Goal: Task Accomplishment & Management: Complete application form

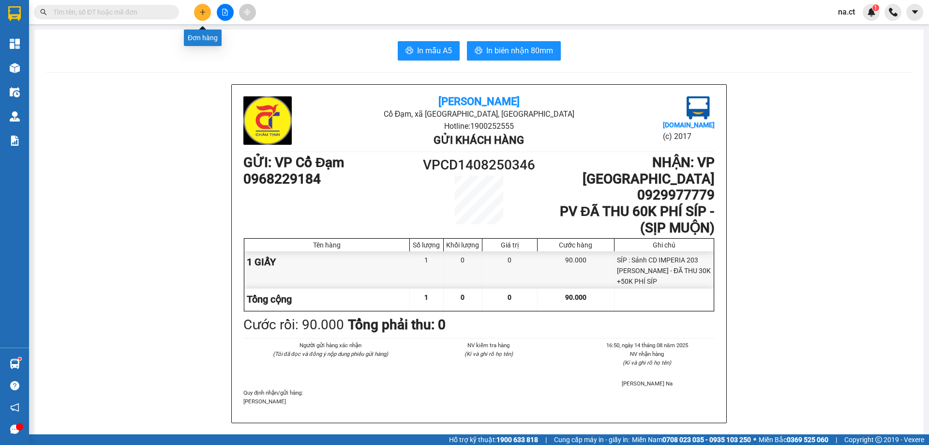
click at [202, 15] on button at bounding box center [202, 12] width 17 height 17
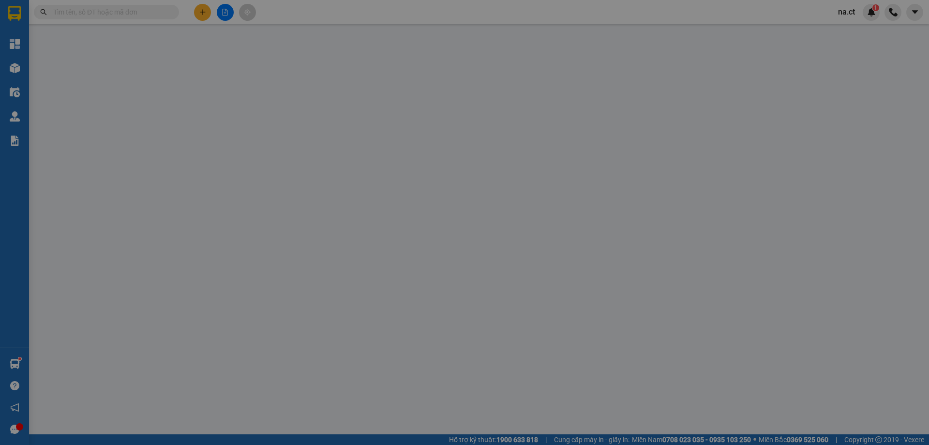
click at [202, 15] on span "Yêu cầu xuất hóa đơn điện tử" at bounding box center [167, 16] width 102 height 8
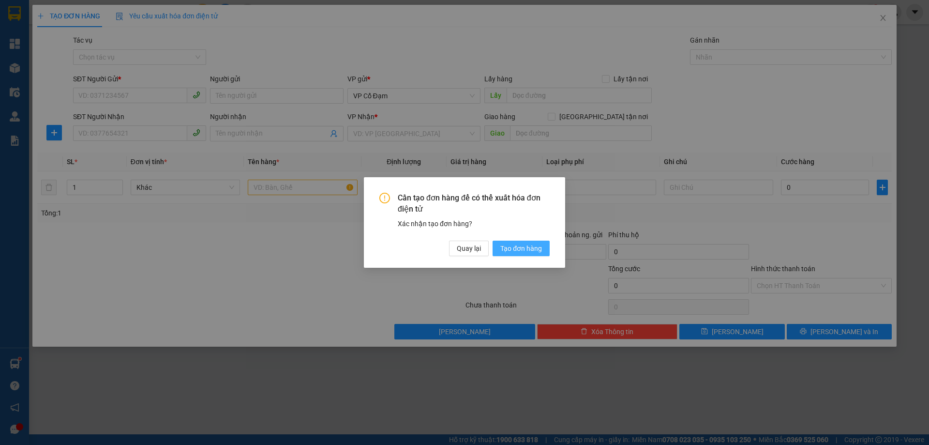
click at [534, 250] on span "Tạo đơn hàng" at bounding box center [522, 248] width 42 height 11
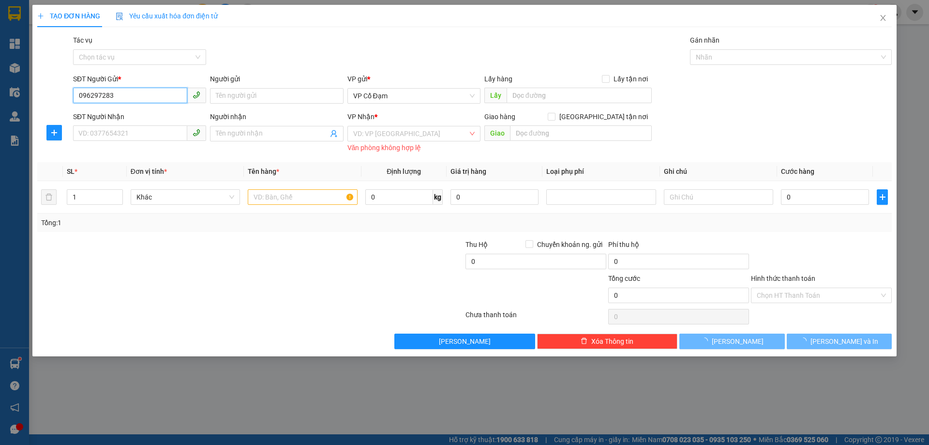
type input "0962972832"
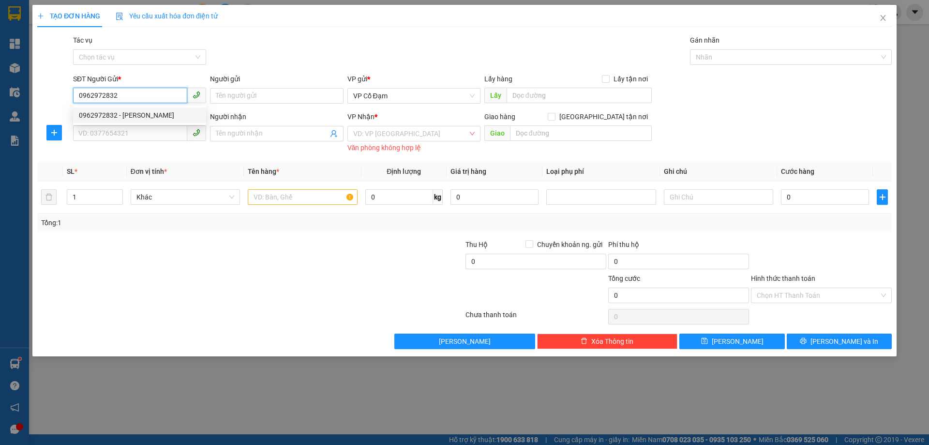
click at [108, 117] on div "0962972832 - [PERSON_NAME]" at bounding box center [139, 115] width 121 height 11
type input "Bác Hiếu"
type input "0397939988"
type input "Hảo"
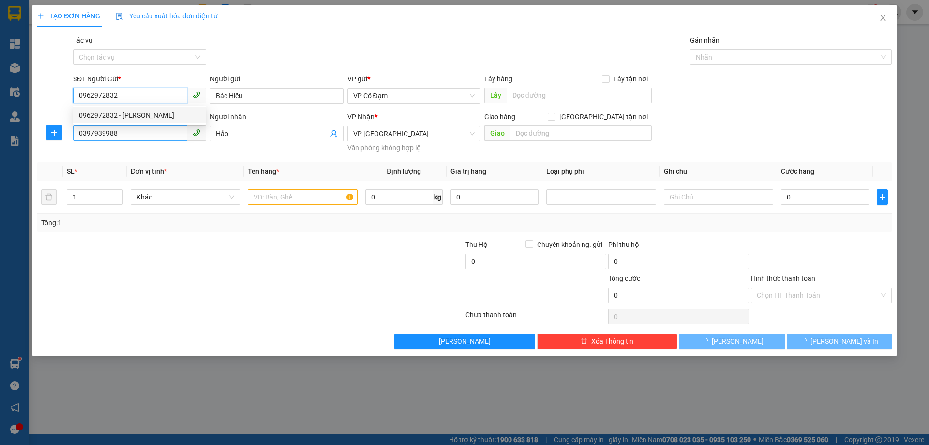
type input "50.000"
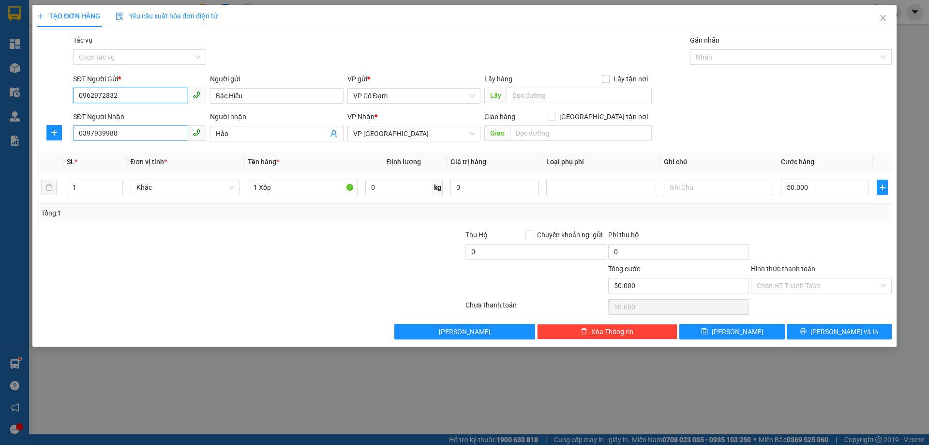
type input "0962972832"
click at [128, 133] on input "0397939988" at bounding box center [130, 132] width 114 height 15
type input "0385998389"
click at [120, 150] on div "0385998389" at bounding box center [139, 153] width 121 height 11
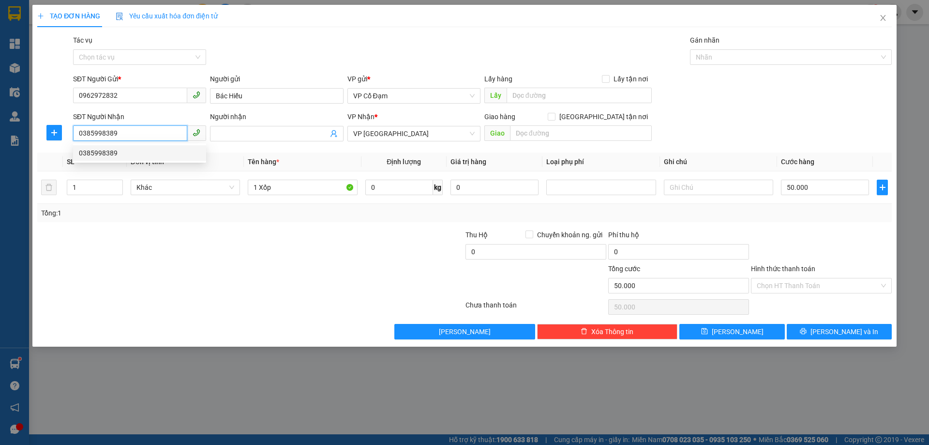
type input "70.000"
type input "0385998389"
click at [267, 130] on input "Người nhận" at bounding box center [272, 133] width 112 height 11
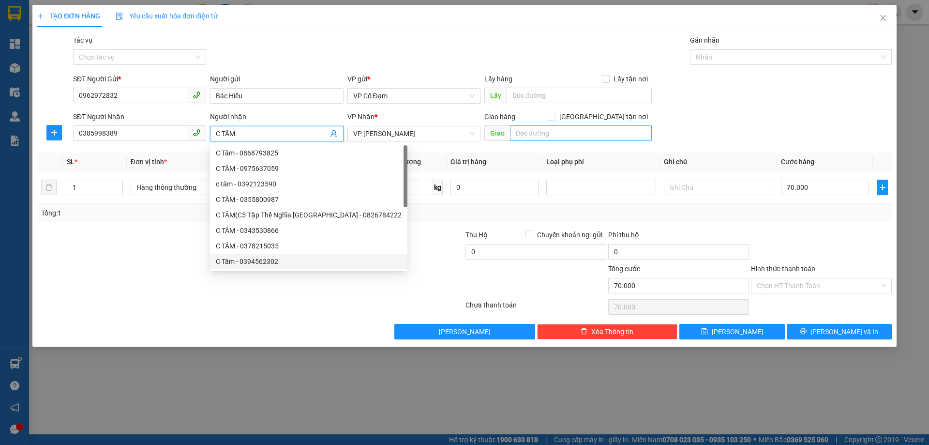
type input "C TÂM"
click at [562, 137] on input "text" at bounding box center [581, 132] width 142 height 15
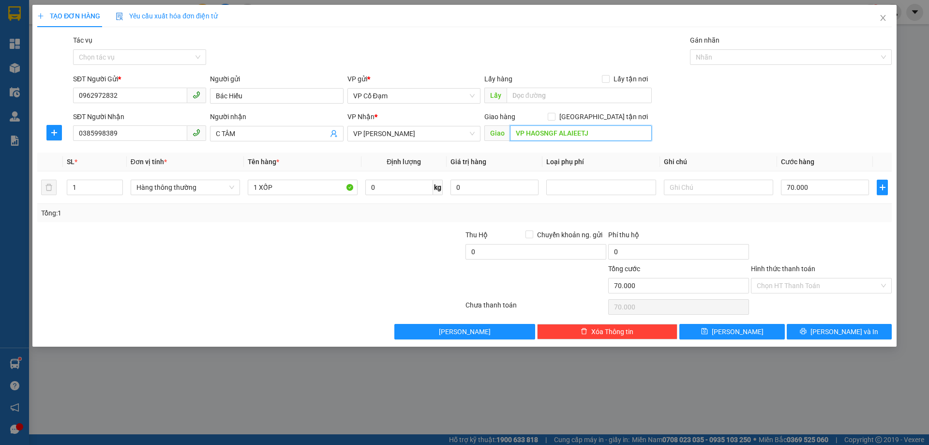
drag, startPoint x: 528, startPoint y: 133, endPoint x: 699, endPoint y: 133, distance: 171.4
click at [699, 133] on div "SĐT Người Nhận 0385998389 Người nhận C TÂM VP Nhận * VP Hoàng Liệt Giao hàng Gi…" at bounding box center [482, 128] width 823 height 34
type input "VP [PERSON_NAME]"
click at [774, 287] on input "Hình thức thanh toán" at bounding box center [818, 285] width 122 height 15
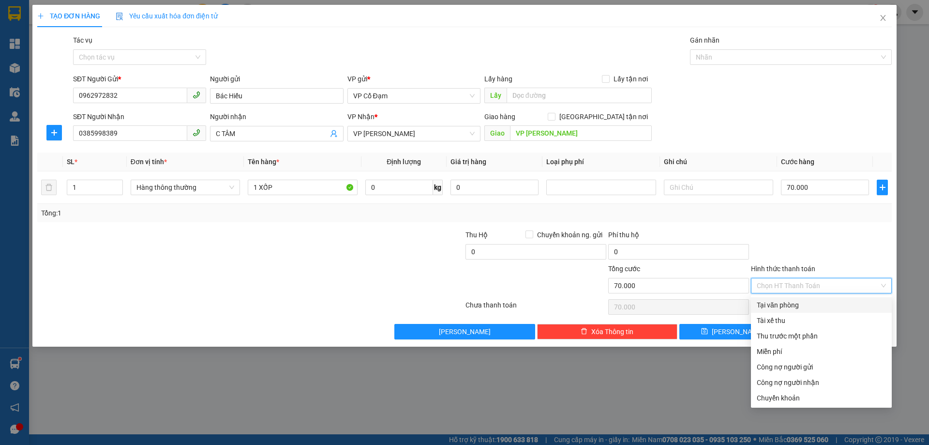
click at [770, 306] on div "Tại văn phòng" at bounding box center [821, 305] width 129 height 11
type input "0"
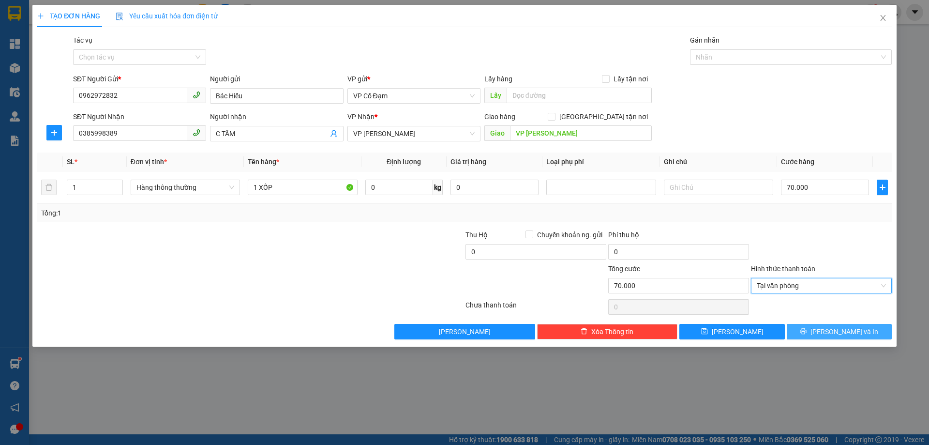
click at [823, 336] on button "[PERSON_NAME] và In" at bounding box center [839, 331] width 105 height 15
